Goal: Task Accomplishment & Management: Use online tool/utility

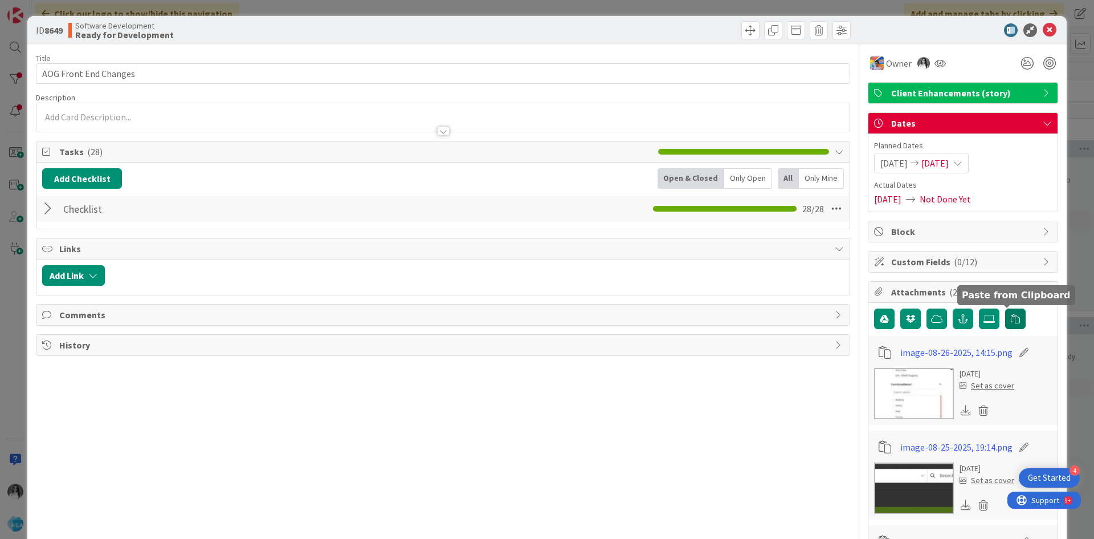
click at [1011, 322] on icon "button" at bounding box center [1015, 318] width 9 height 9
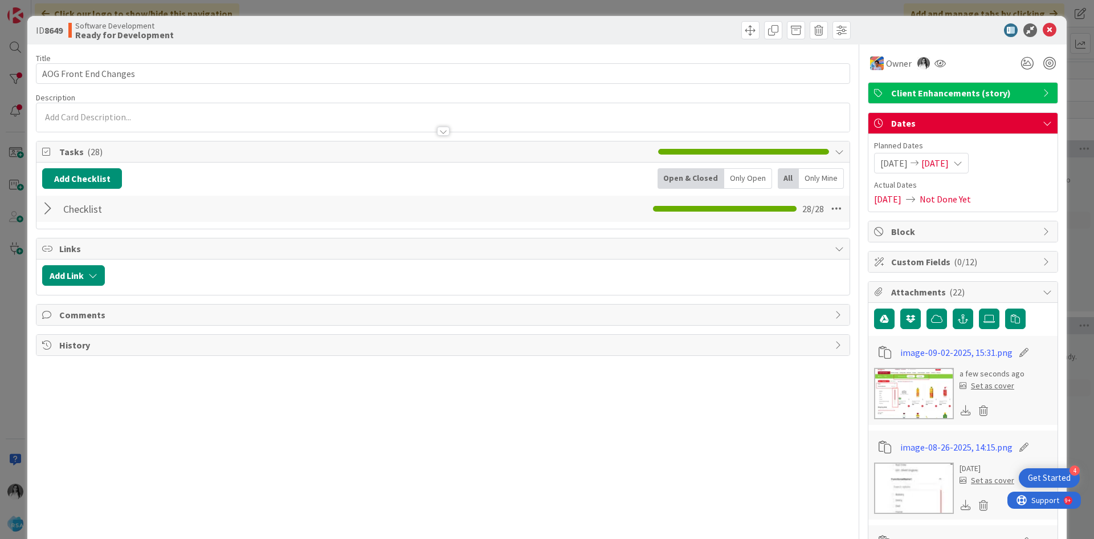
click at [50, 213] on div at bounding box center [49, 208] width 15 height 21
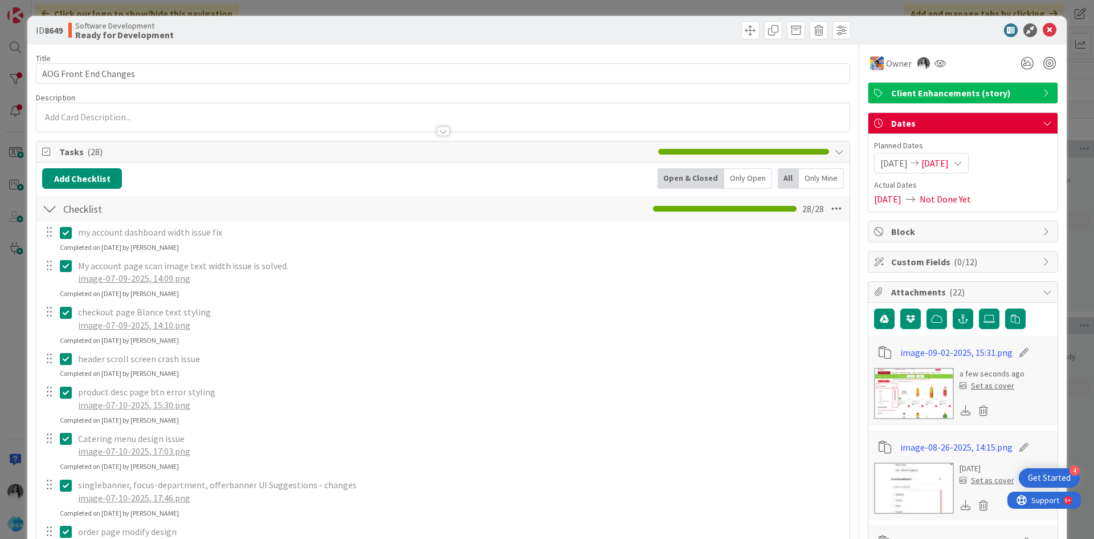
click at [50, 213] on div at bounding box center [49, 208] width 15 height 21
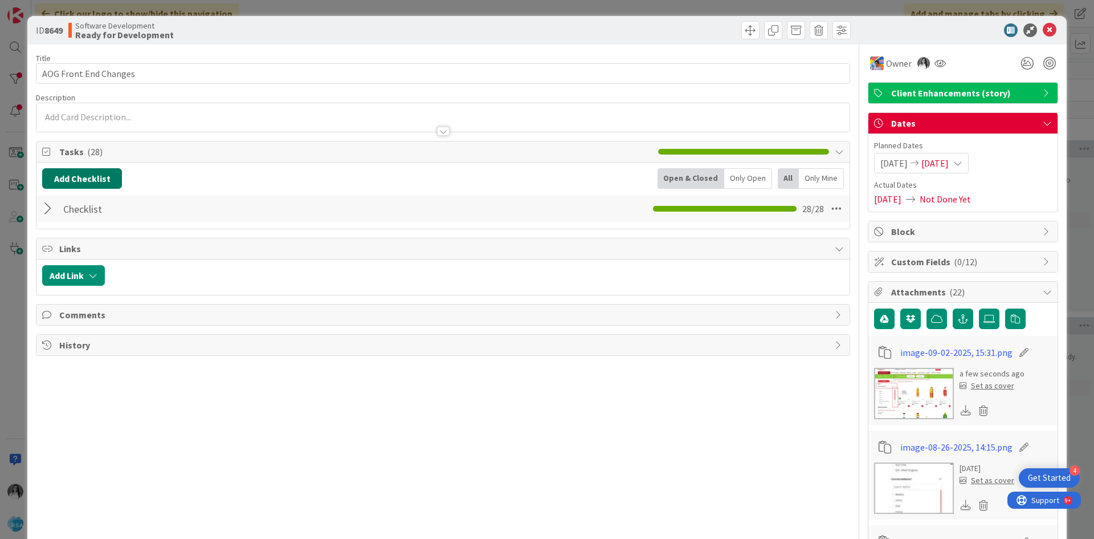
click at [84, 177] on button "Add Checklist" at bounding box center [82, 178] width 80 height 21
click at [1006, 321] on button "button" at bounding box center [1016, 318] width 21 height 21
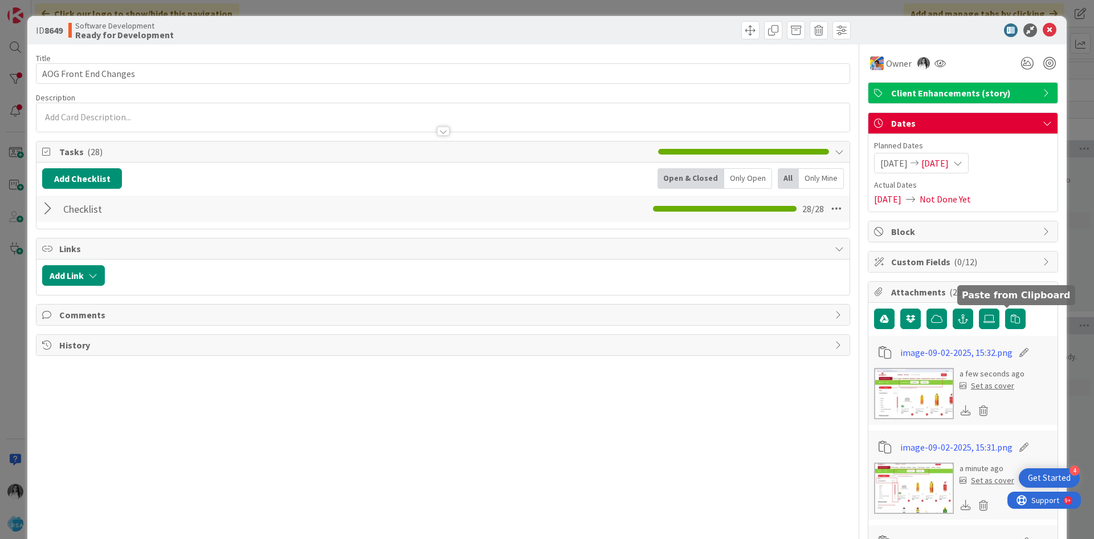
click at [42, 206] on div at bounding box center [49, 208] width 15 height 21
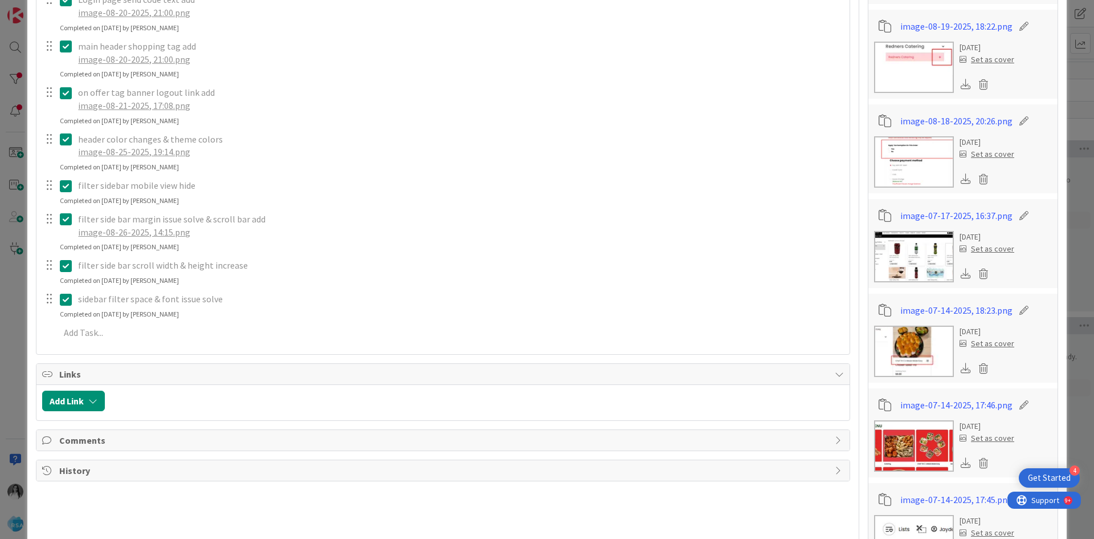
scroll to position [1368, 0]
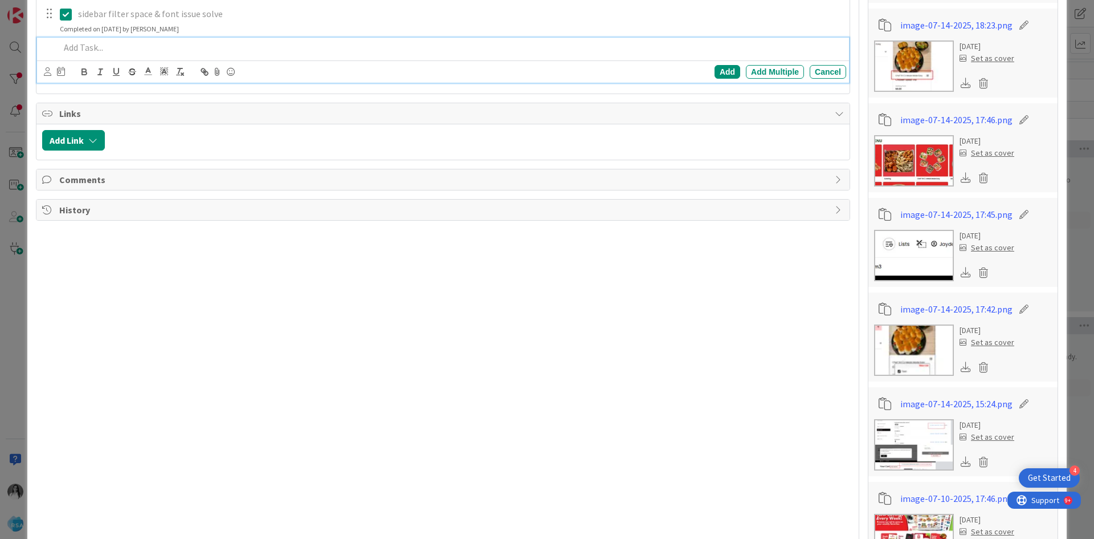
click at [132, 51] on p at bounding box center [451, 47] width 782 height 13
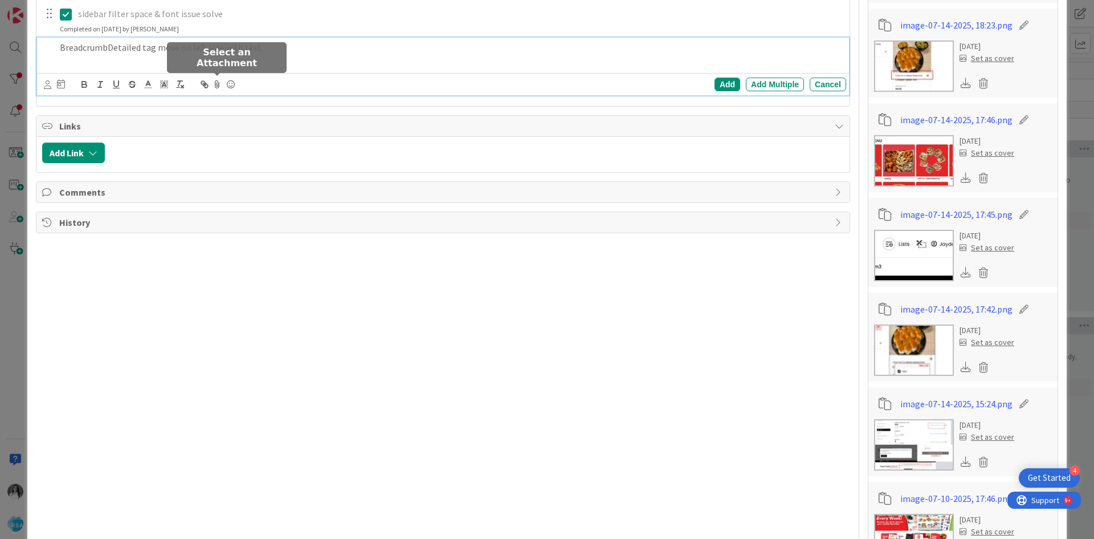
click at [219, 87] on icon at bounding box center [217, 84] width 14 height 16
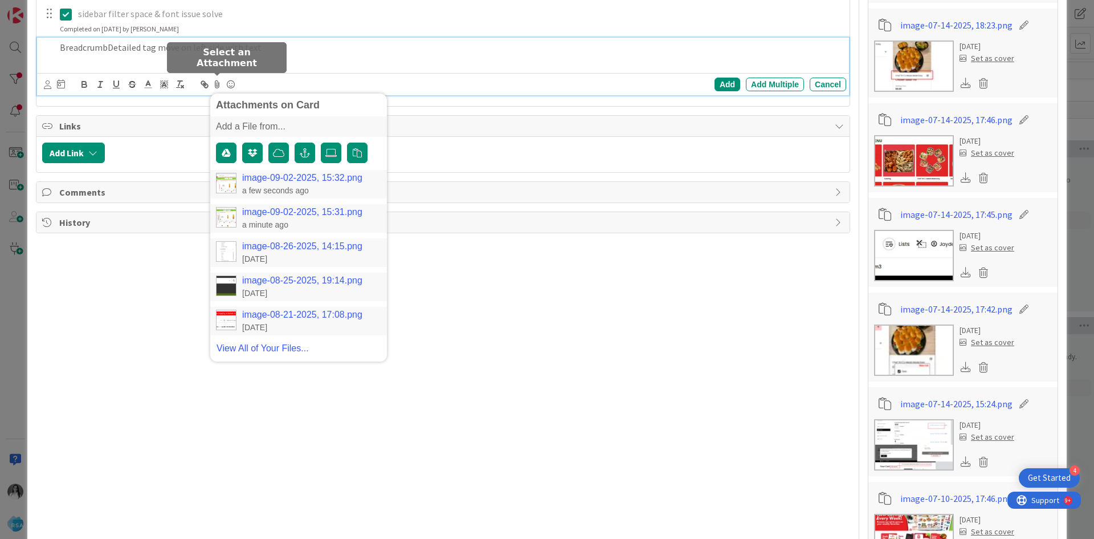
click at [258, 176] on link "image-09-02-2025, 15:32.png" at bounding box center [302, 178] width 120 height 10
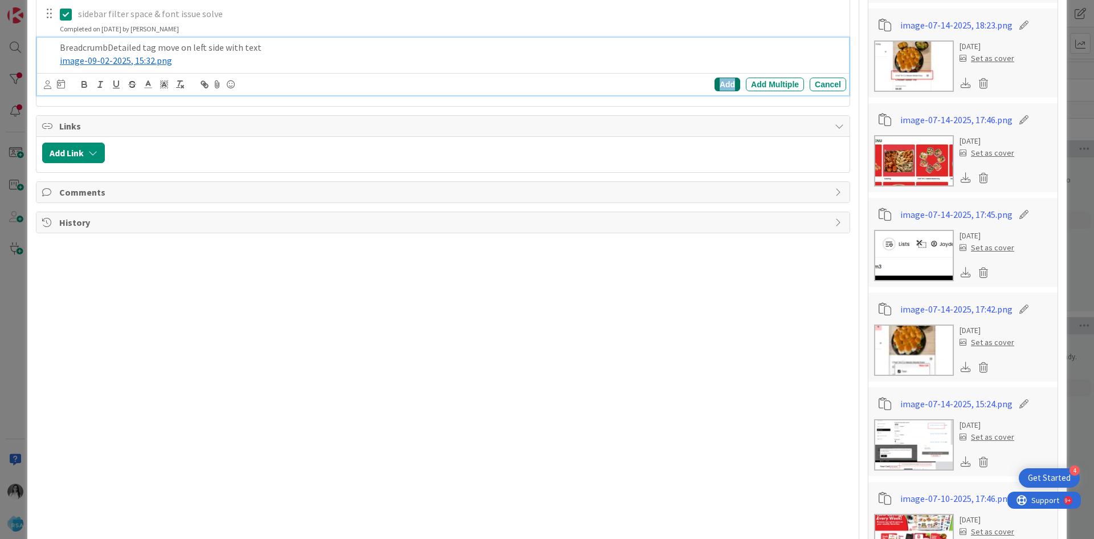
click at [715, 83] on div "Add" at bounding box center [728, 85] width 26 height 14
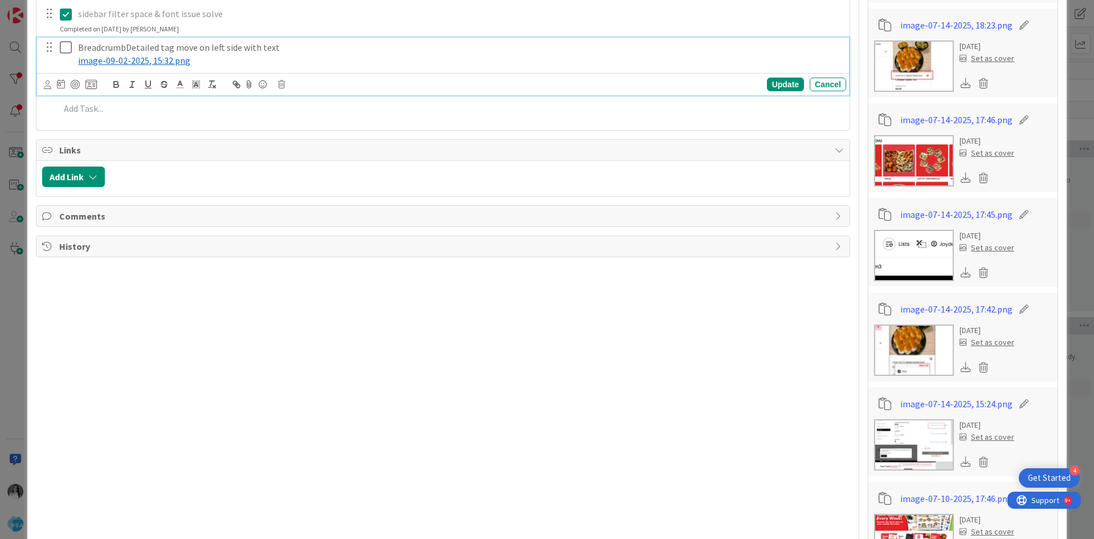
click at [63, 48] on icon at bounding box center [68, 47] width 17 height 14
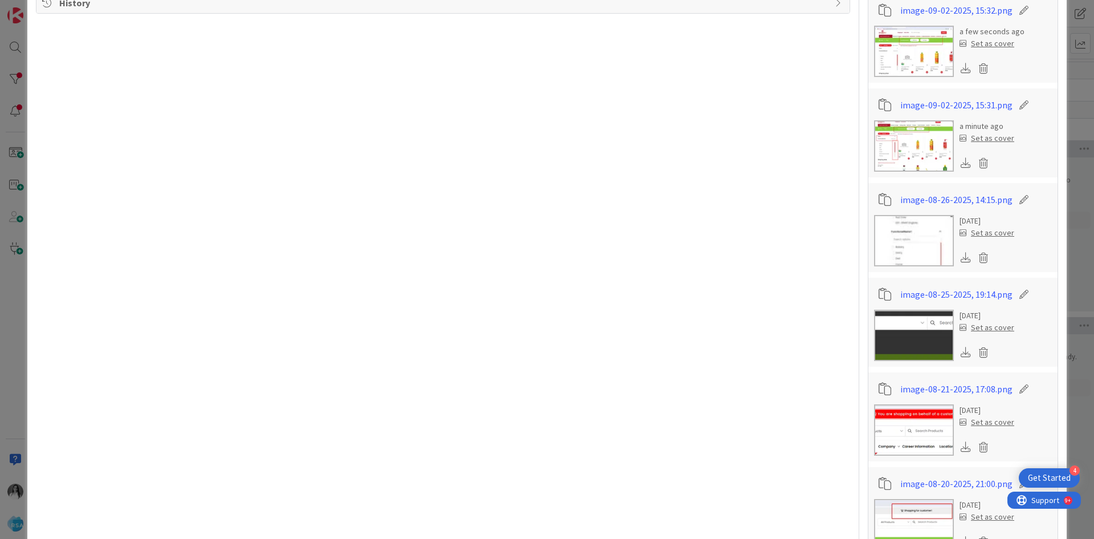
scroll to position [114, 0]
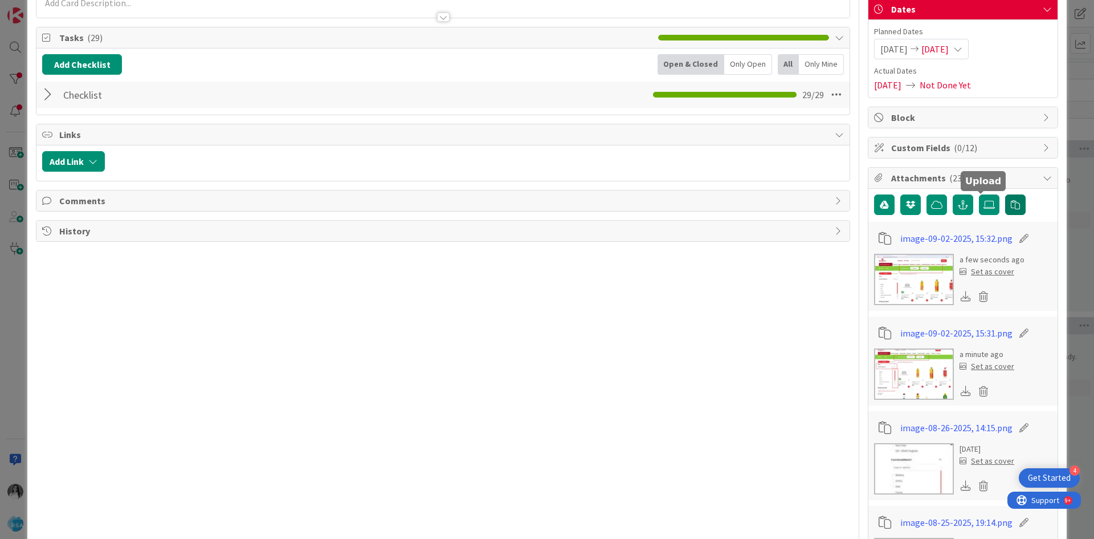
click at [1006, 209] on button "button" at bounding box center [1016, 204] width 21 height 21
